Goal: Communication & Community: Connect with others

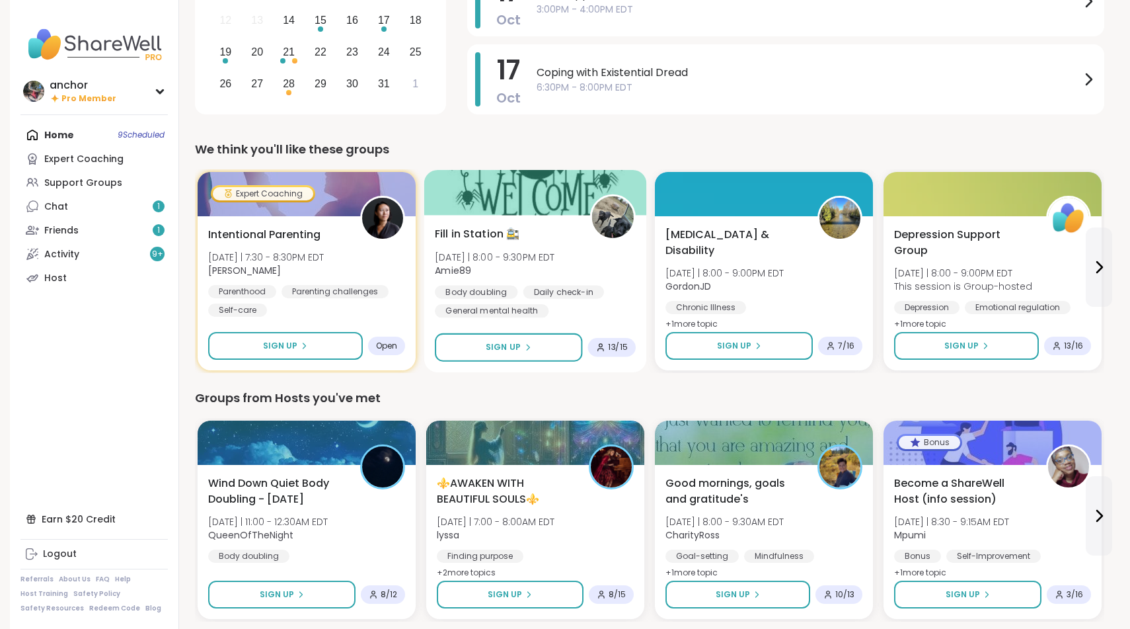
scroll to position [250, 0]
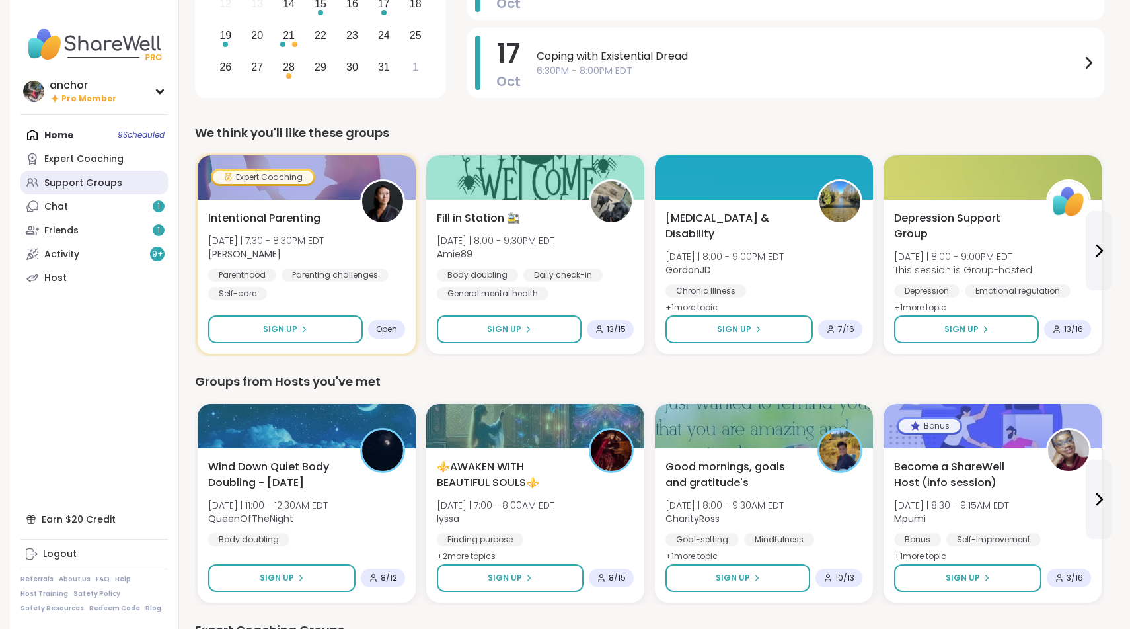
click at [77, 185] on div "Support Groups" at bounding box center [83, 183] width 78 height 13
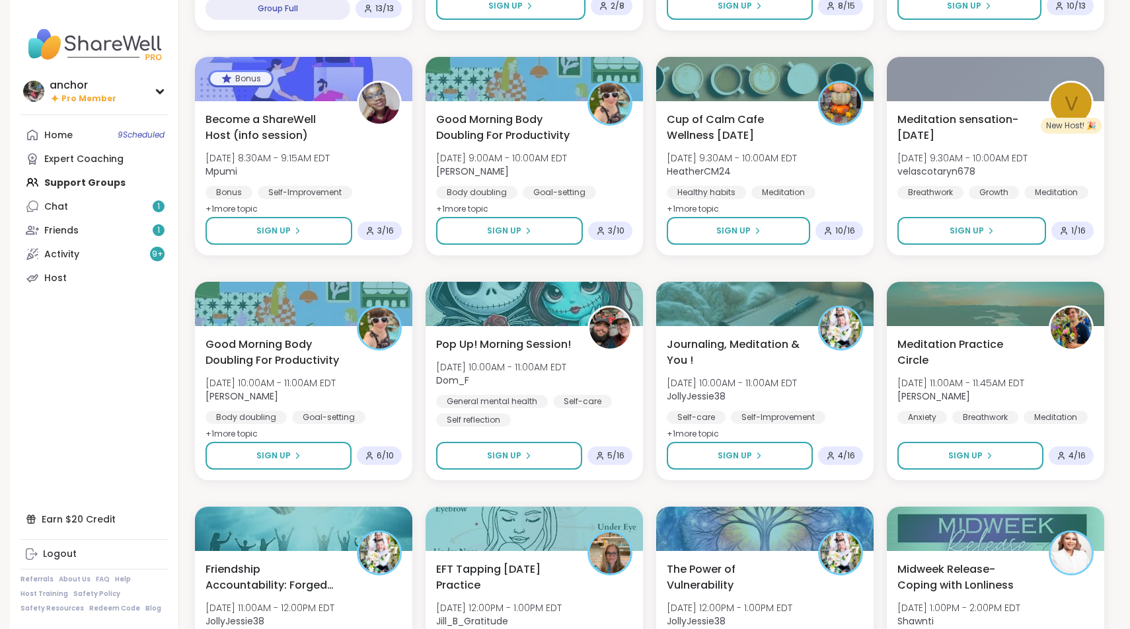
scroll to position [1255, 0]
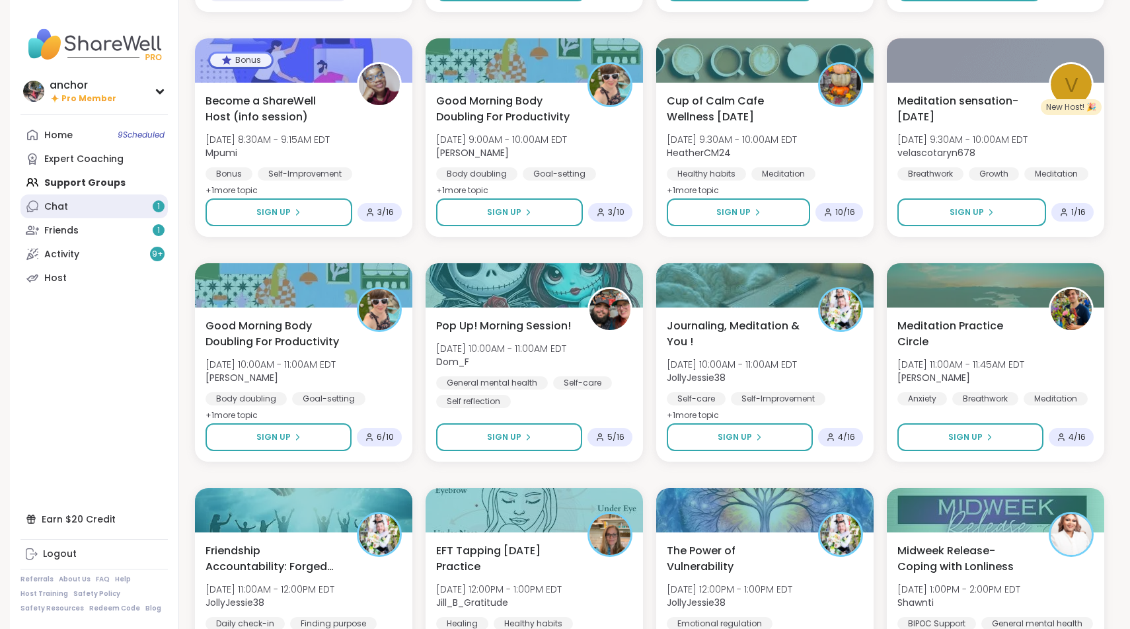
click at [73, 200] on link "Chat 1" at bounding box center [93, 206] width 147 height 24
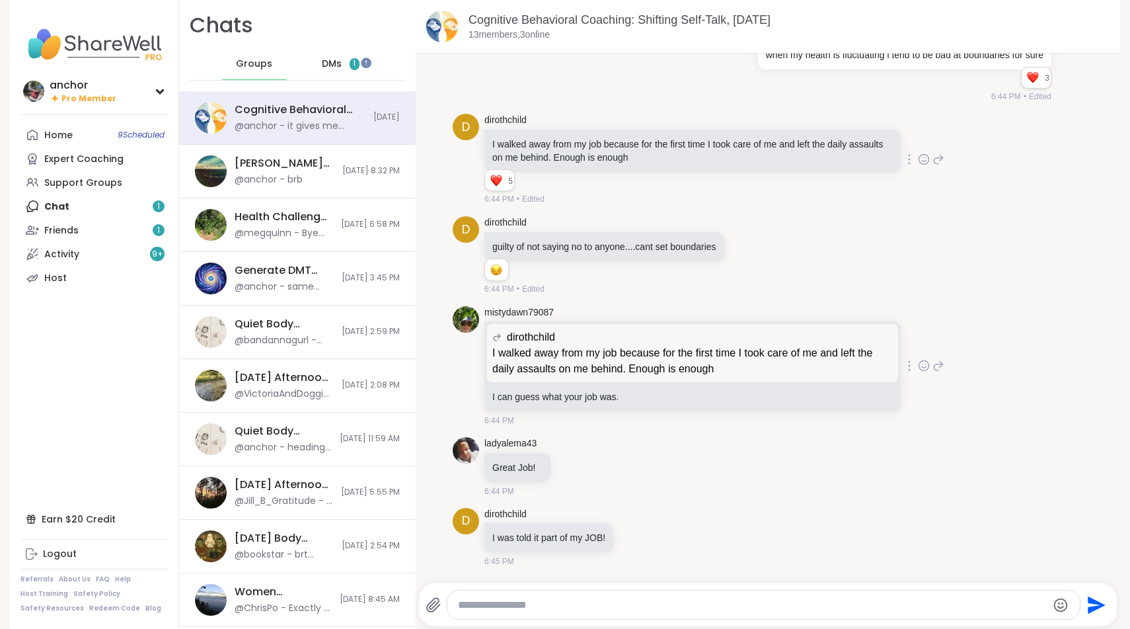
scroll to position [3870, 0]
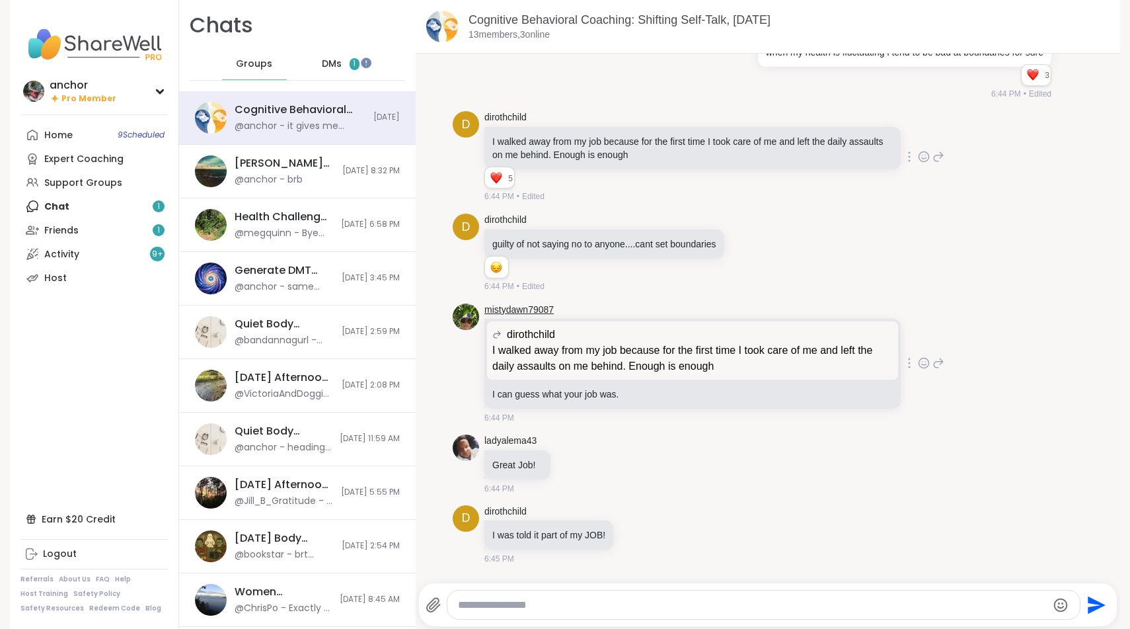
click at [531, 303] on link "mistydawn79087" at bounding box center [519, 309] width 69 height 13
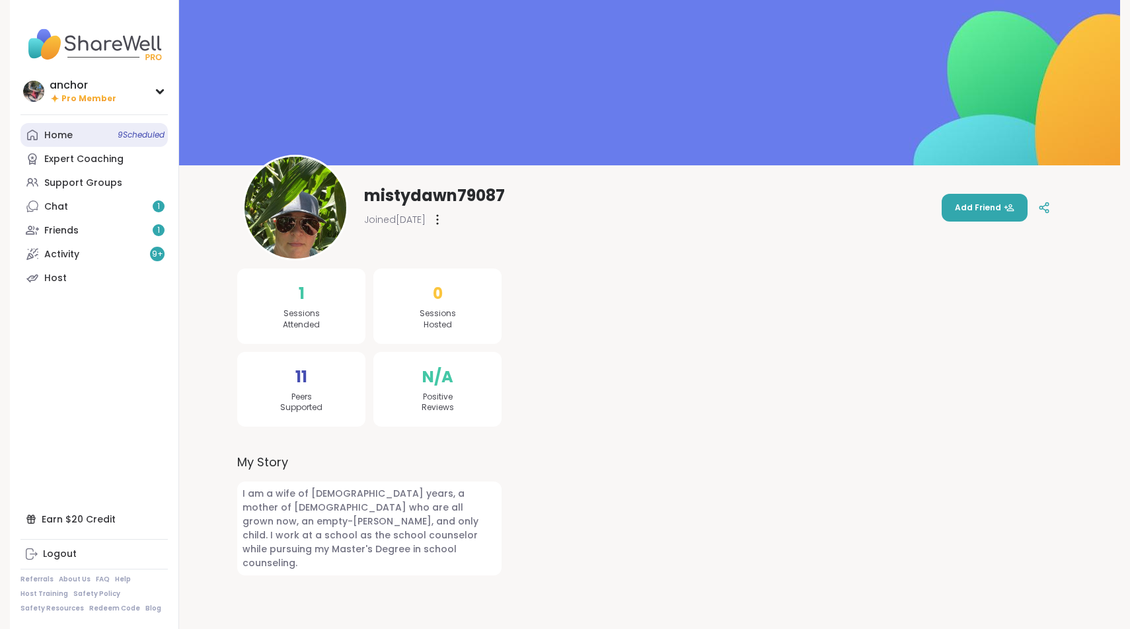
click at [89, 132] on link "Home 9 Scheduled" at bounding box center [93, 135] width 147 height 24
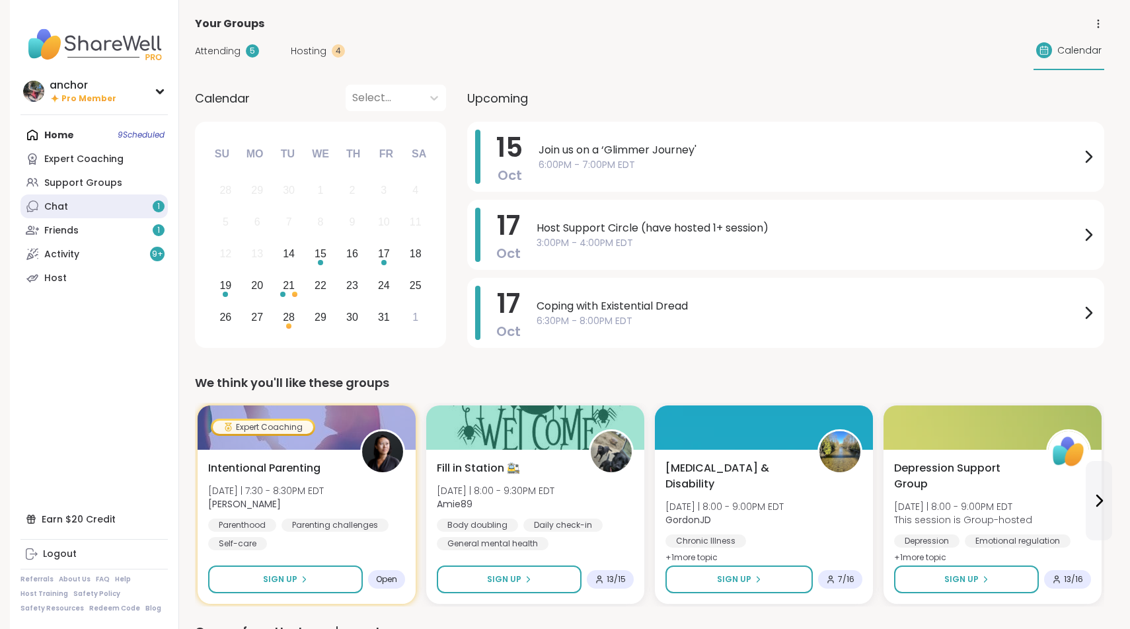
click at [129, 209] on link "Chat 1" at bounding box center [93, 206] width 147 height 24
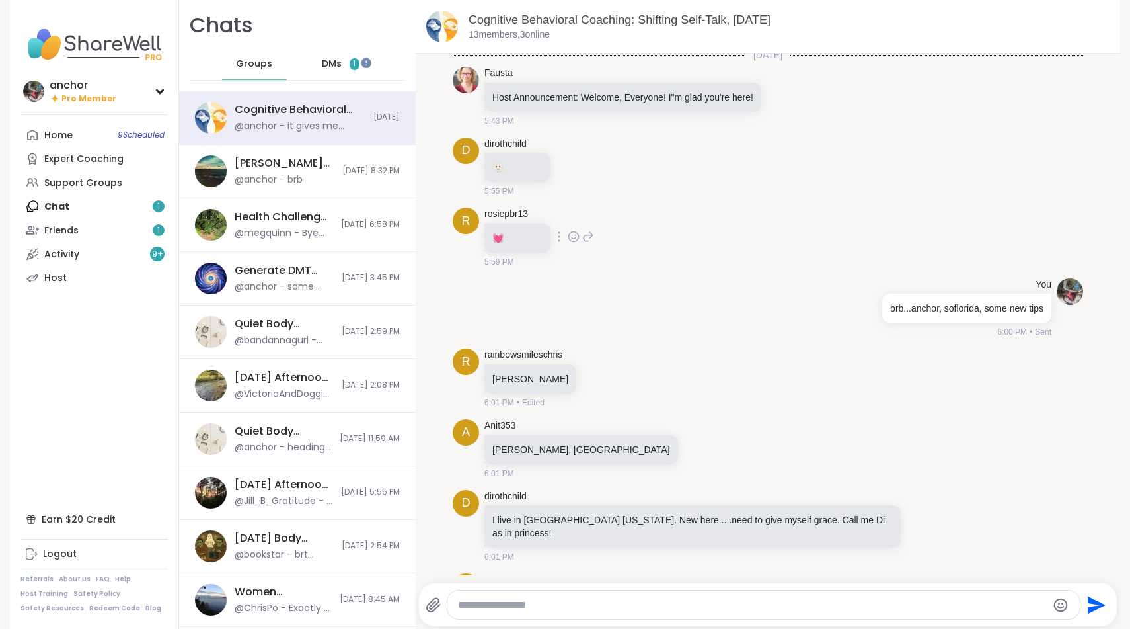
scroll to position [3, 0]
click at [499, 426] on link "Anit353" at bounding box center [500, 427] width 31 height 13
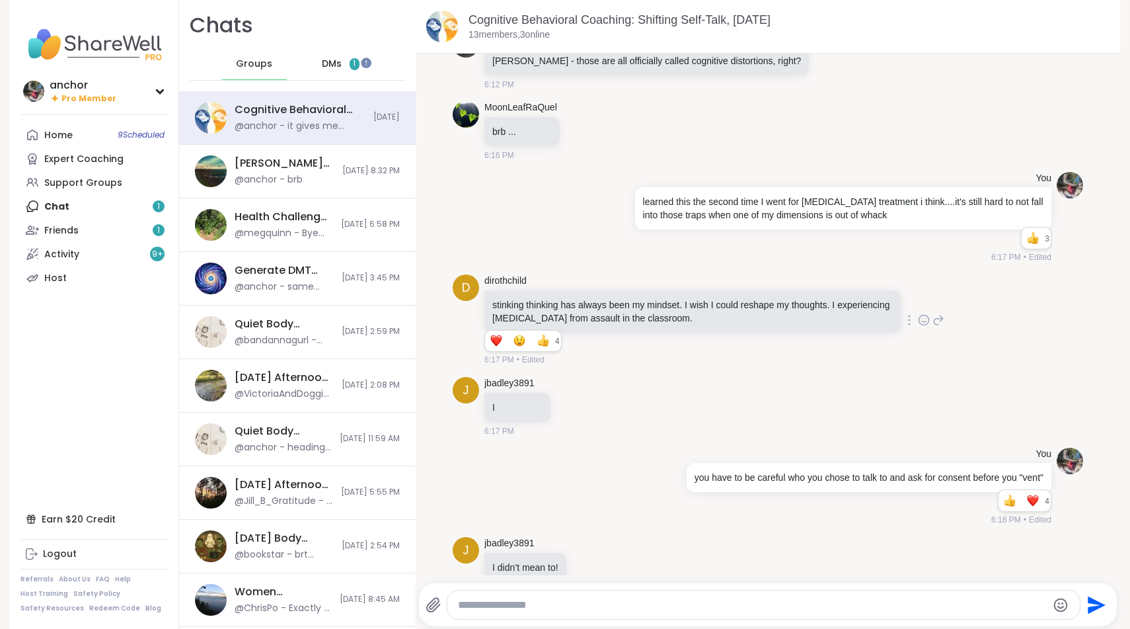
scroll to position [1185, 0]
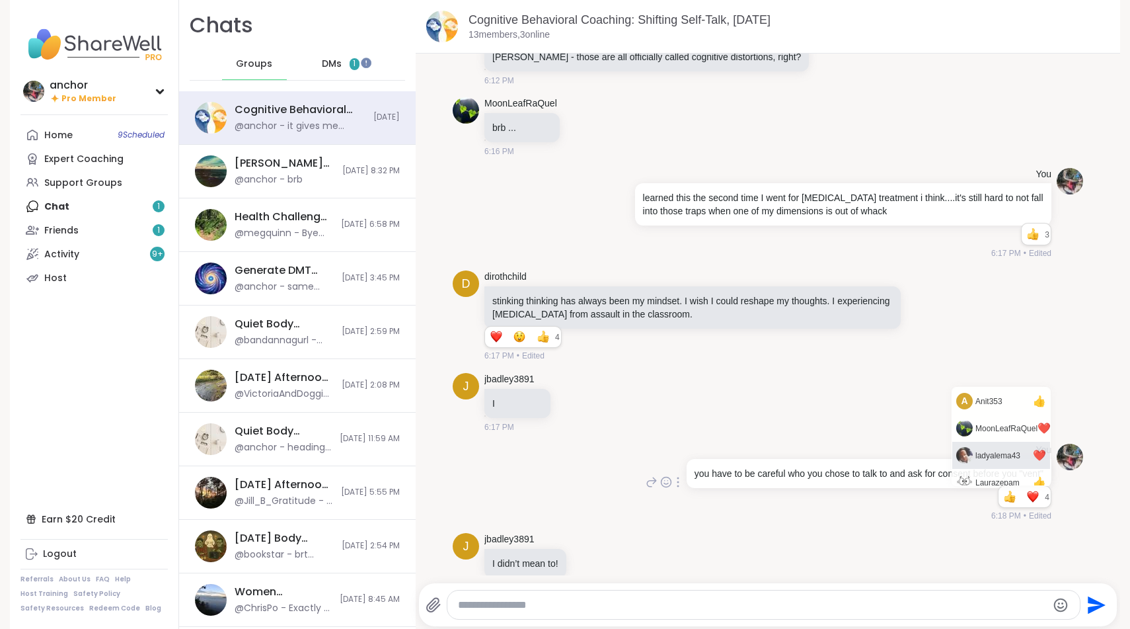
click at [986, 449] on div "ladyalema43" at bounding box center [998, 455] width 45 height 13
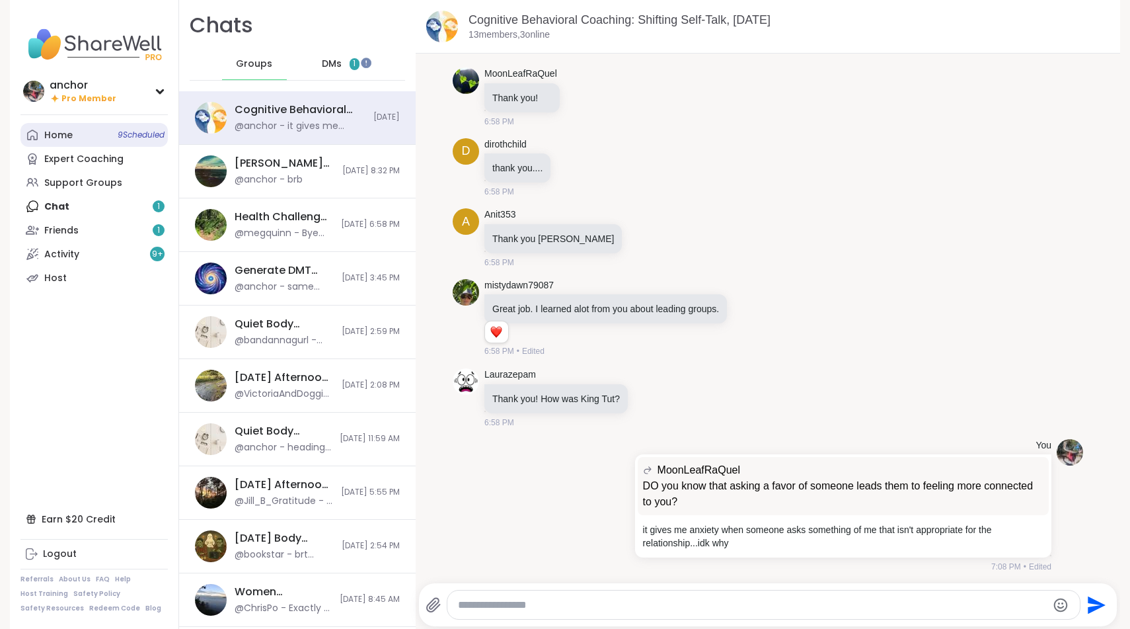
click at [67, 129] on div "Home 9 Scheduled" at bounding box center [58, 135] width 28 height 13
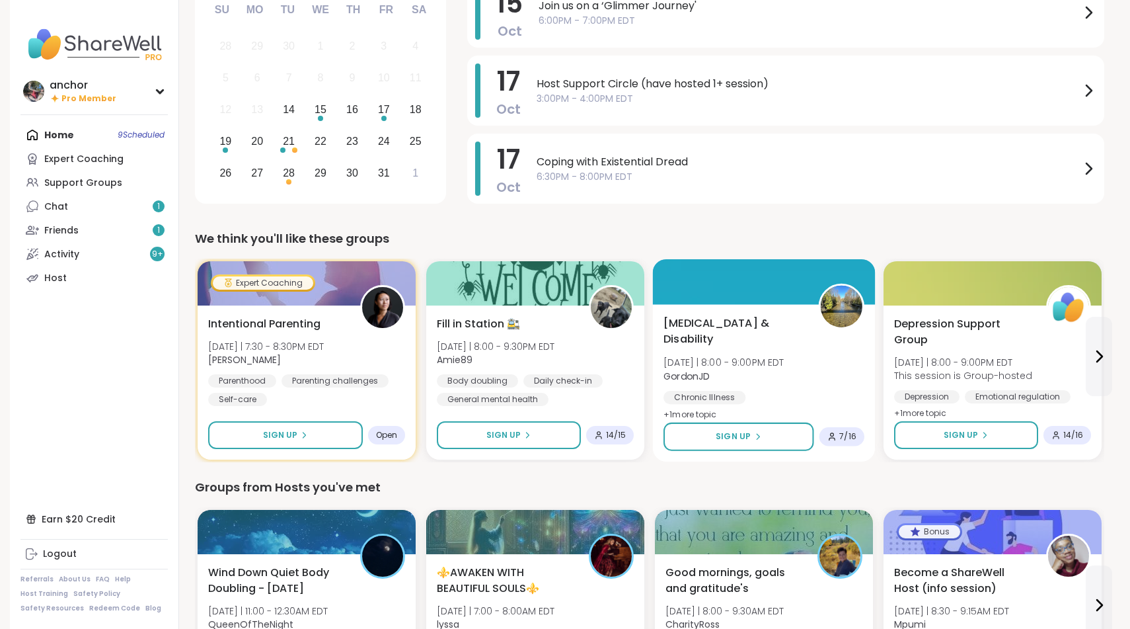
scroll to position [154, 0]
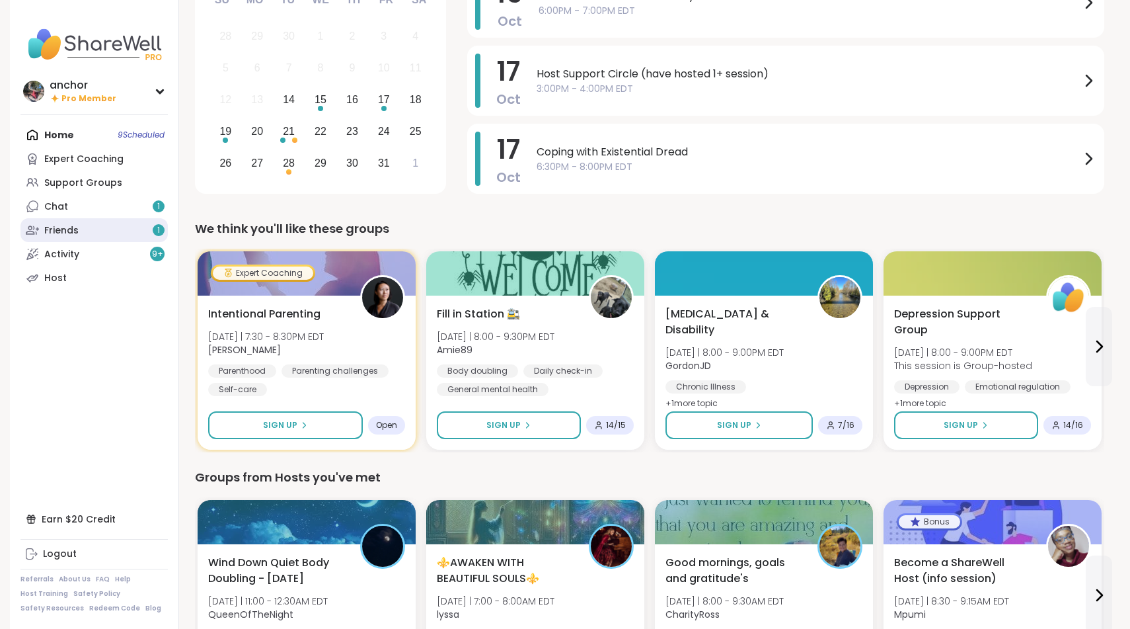
click at [104, 233] on link "Friends 1" at bounding box center [93, 230] width 147 height 24
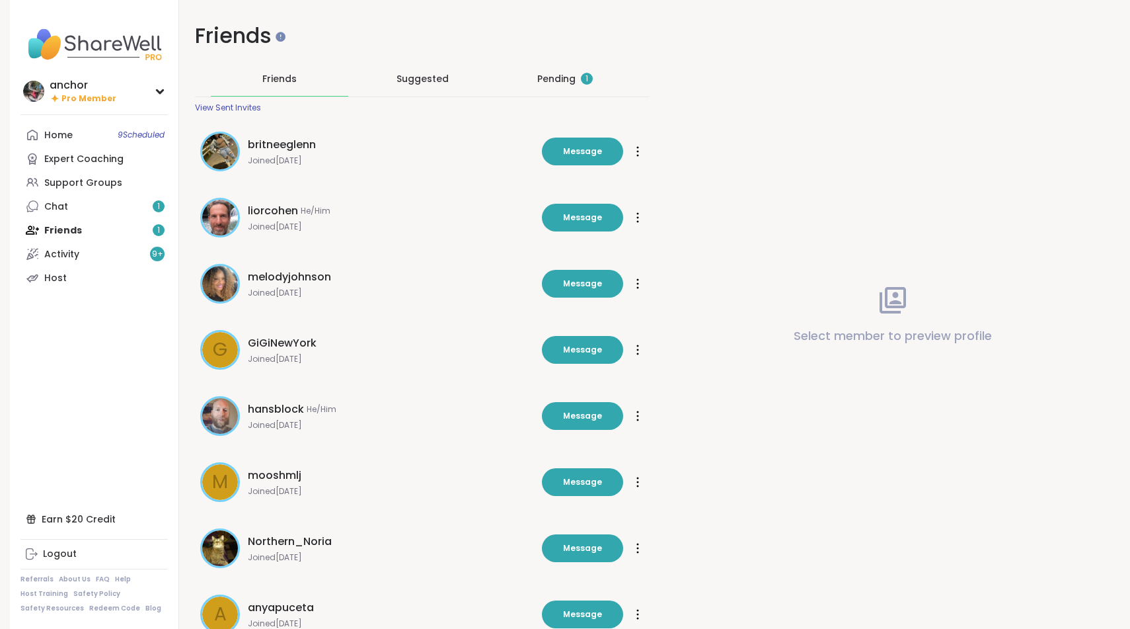
click at [563, 84] on div "Pending 1" at bounding box center [565, 78] width 56 height 13
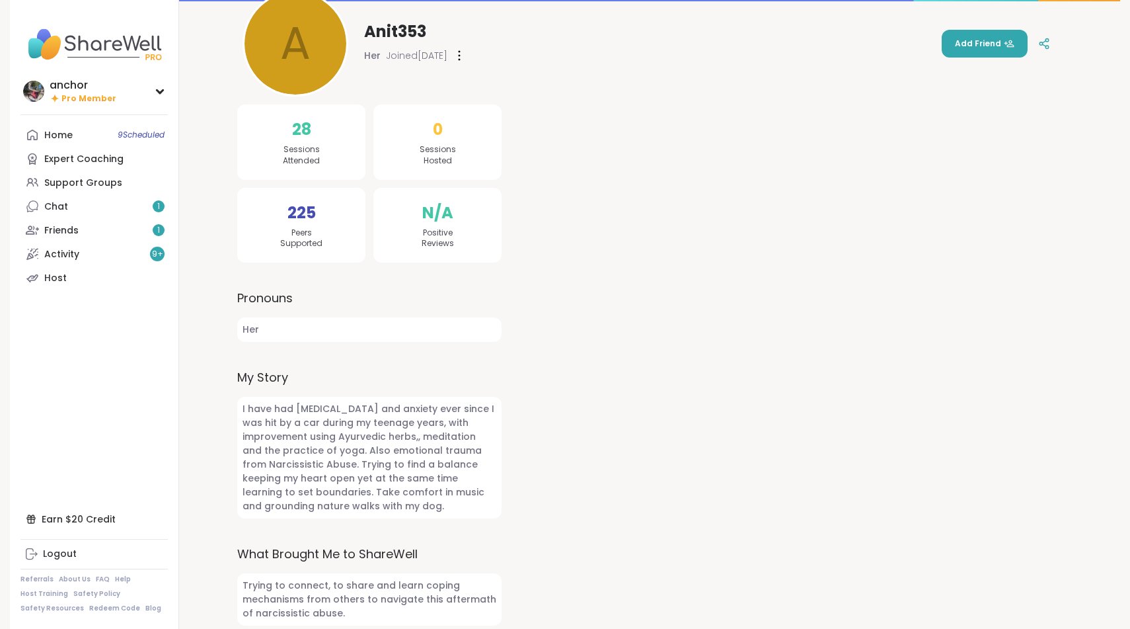
scroll to position [162, 0]
